Goal: Information Seeking & Learning: Learn about a topic

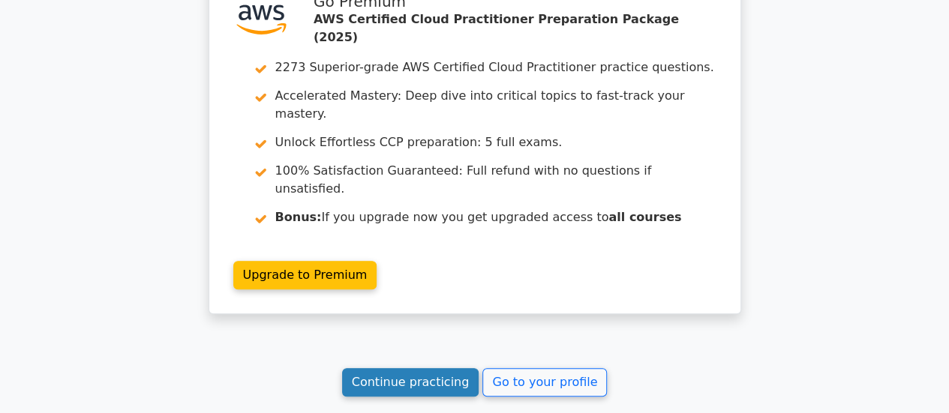
click at [396, 368] on link "Continue practicing" at bounding box center [410, 382] width 137 height 29
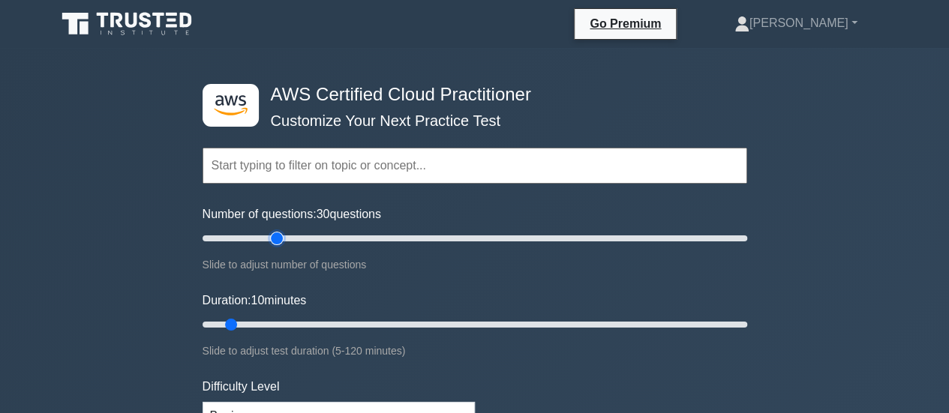
type input "30"
click at [276, 232] on input "Number of questions: 30 questions" at bounding box center [475, 239] width 545 height 18
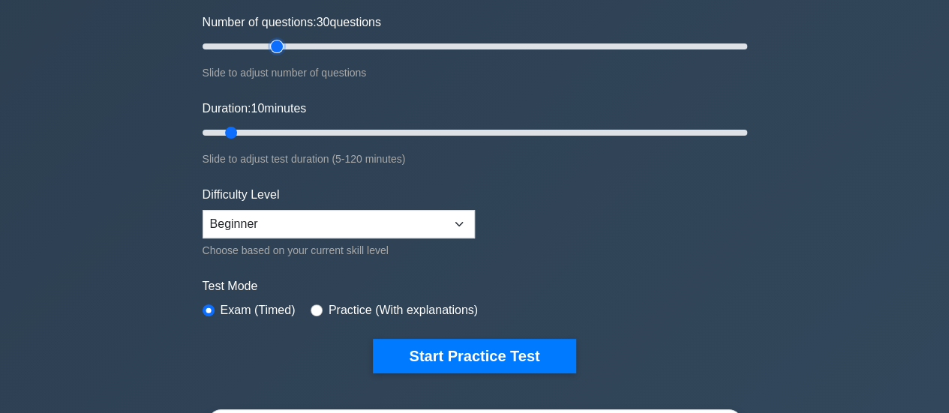
scroll to position [208, 0]
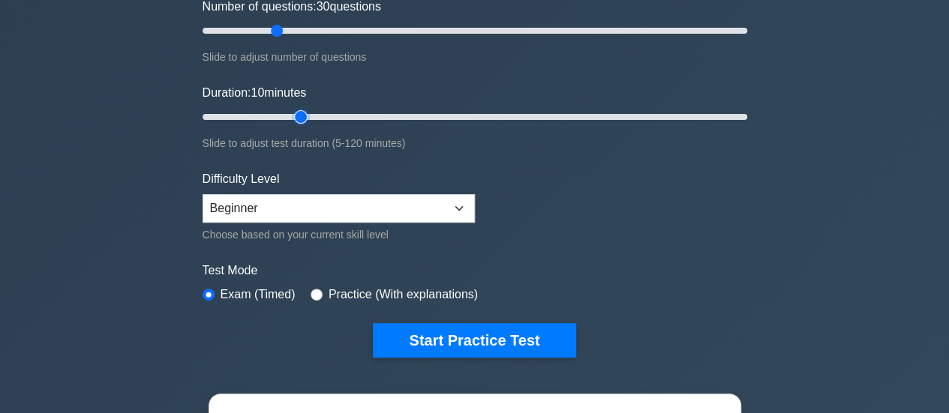
click at [311, 116] on input "Duration: 10 minutes" at bounding box center [475, 117] width 545 height 18
type input "30"
click at [321, 116] on input "Duration: 30 minutes" at bounding box center [475, 117] width 545 height 18
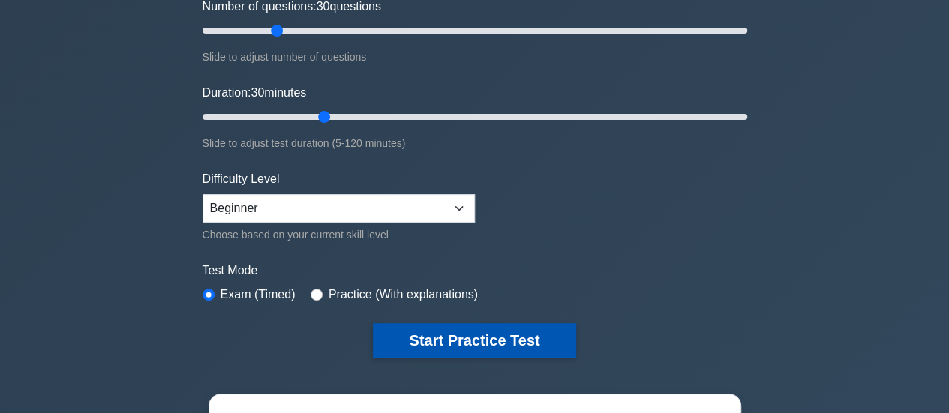
click at [428, 338] on button "Start Practice Test" at bounding box center [474, 340] width 203 height 35
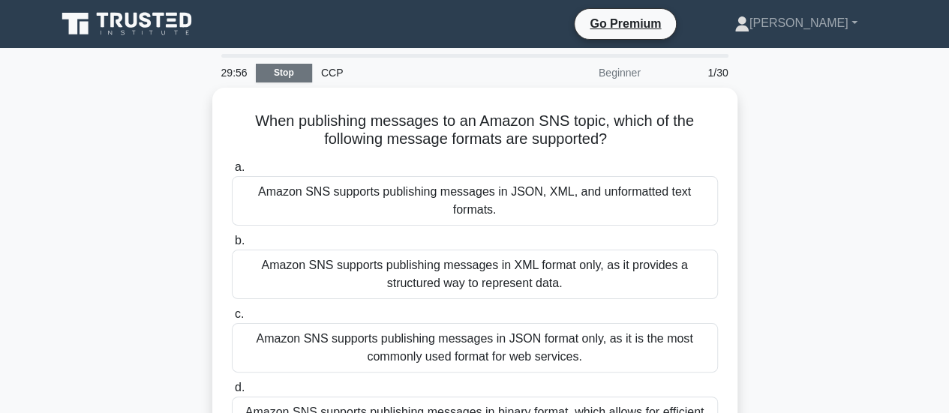
click at [291, 76] on link "Stop" at bounding box center [284, 73] width 56 height 19
